Goal: Task Accomplishment & Management: Manage account settings

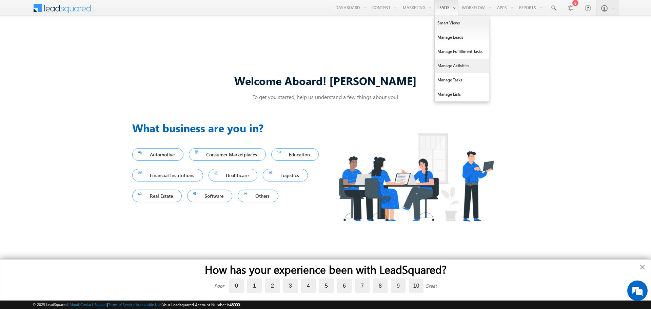
click at [454, 69] on link "Manage Activities" at bounding box center [462, 66] width 54 height 14
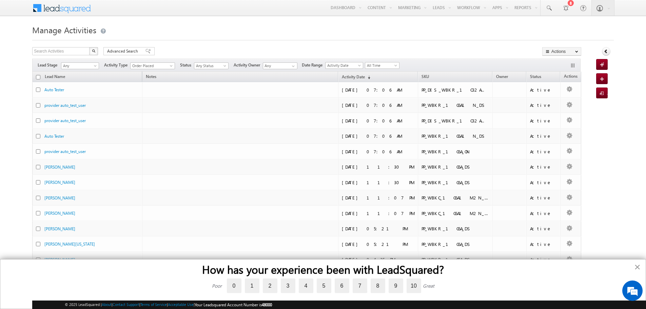
click at [637, 266] on button "×" at bounding box center [637, 267] width 6 height 11
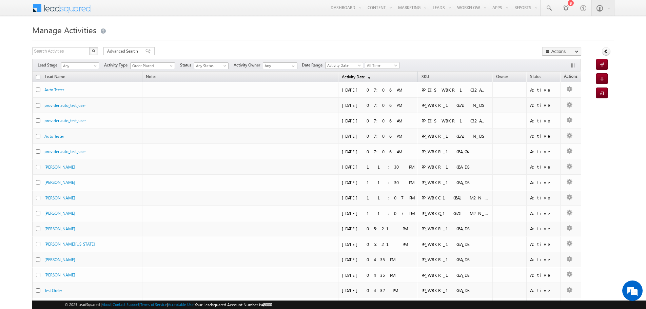
click at [374, 76] on link "Activity Date (sorted descending)" at bounding box center [356, 77] width 35 height 9
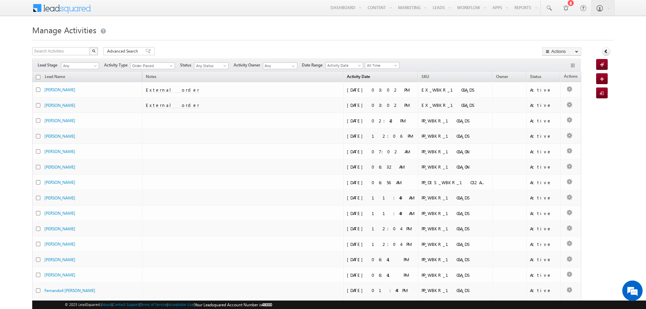
click at [374, 76] on link "Activity Date (sorted descending)" at bounding box center [359, 77] width 30 height 9
click at [379, 76] on link "Activity Date (sorted ascending)" at bounding box center [361, 77] width 35 height 9
